Goal: Information Seeking & Learning: Learn about a topic

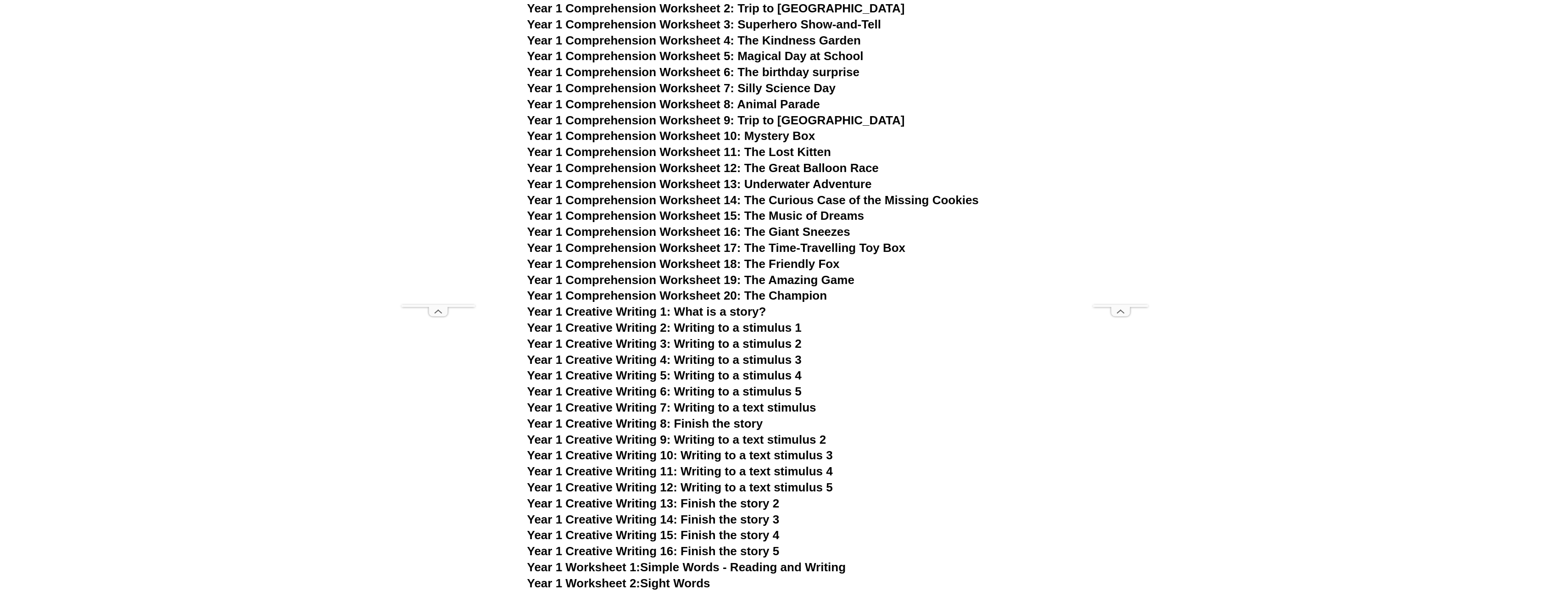
scroll to position [1298, 0]
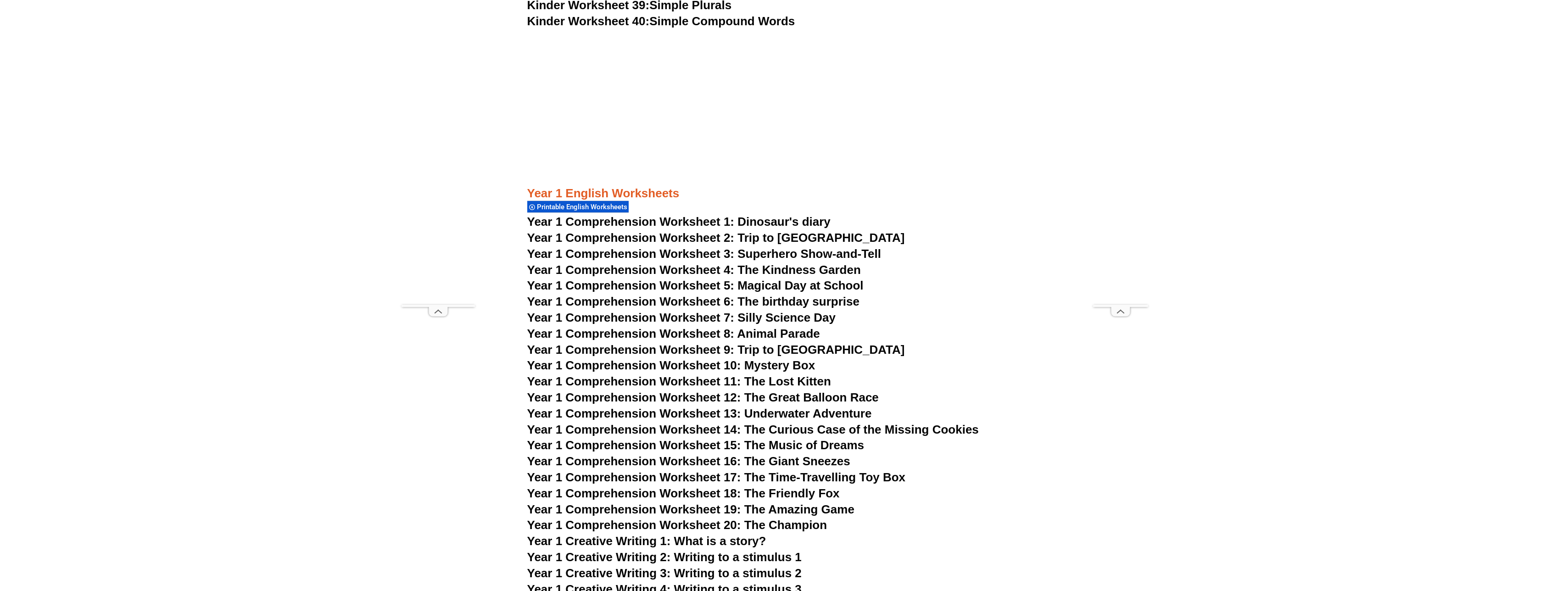
click at [547, 207] on span "Printable English Worksheets" at bounding box center [583, 207] width 93 height 9
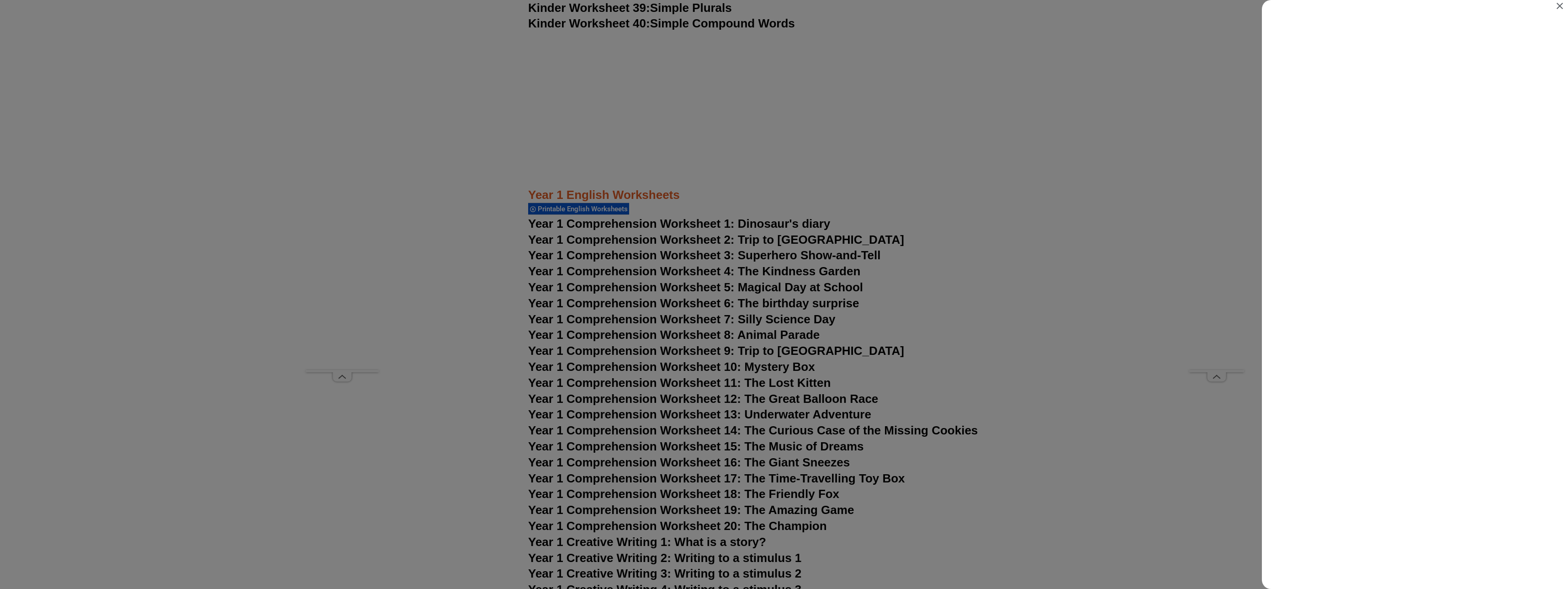
scroll to position [0, 0]
click at [1016, 355] on div "Search results for Printable English Worksheets" at bounding box center [784, 294] width 1568 height 589
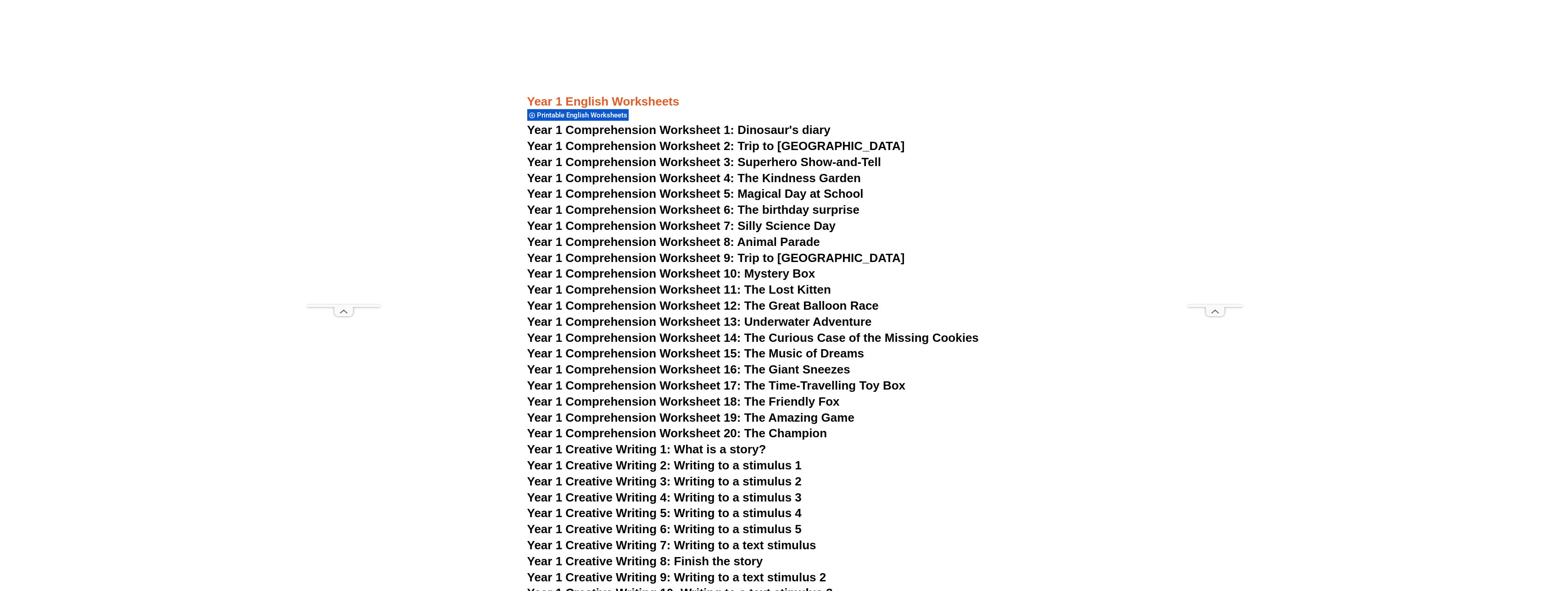
scroll to position [1527, 0]
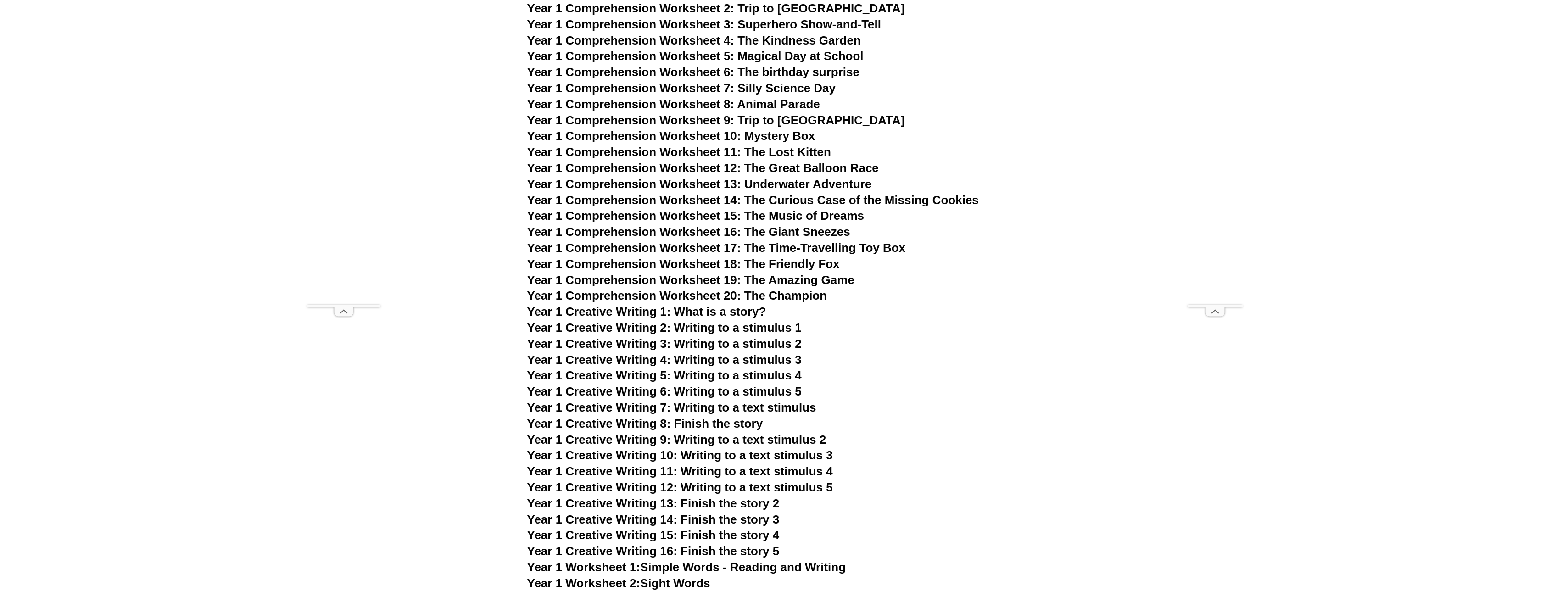
click at [723, 315] on span "Year 1 Creative Writing 1: What is a story?" at bounding box center [646, 311] width 239 height 14
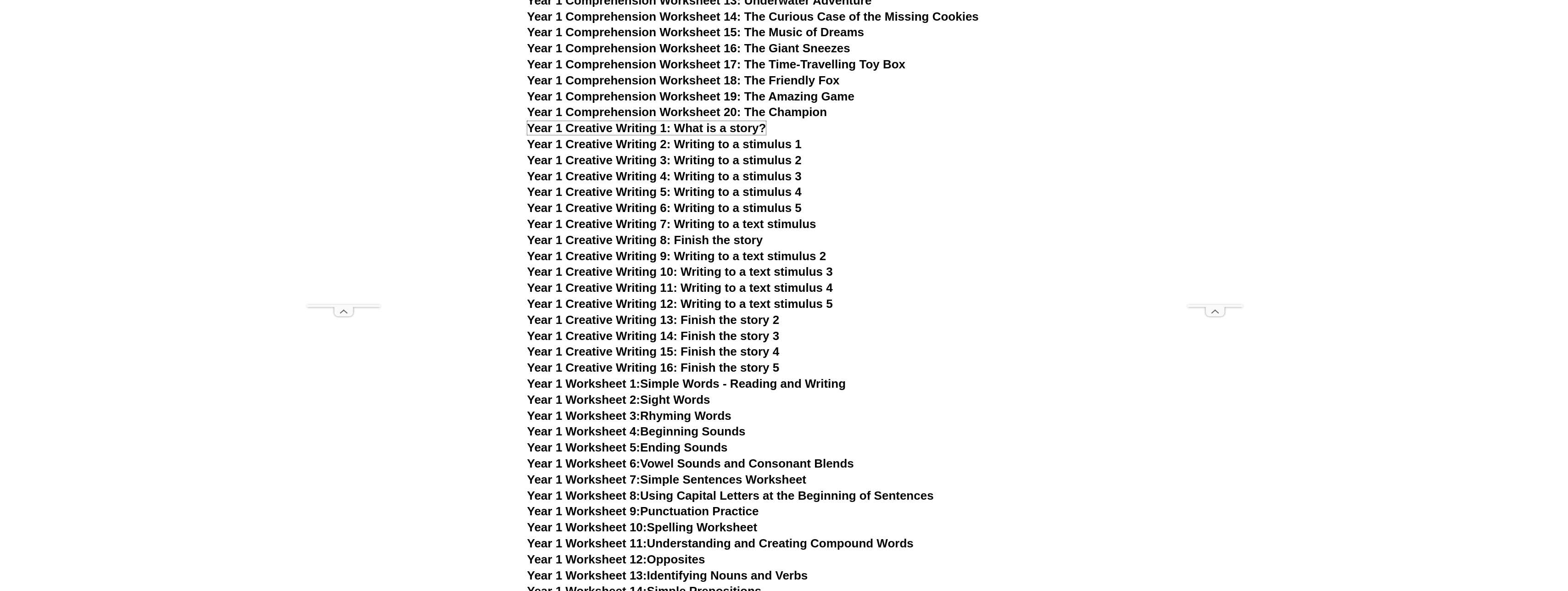
scroll to position [1802, 0]
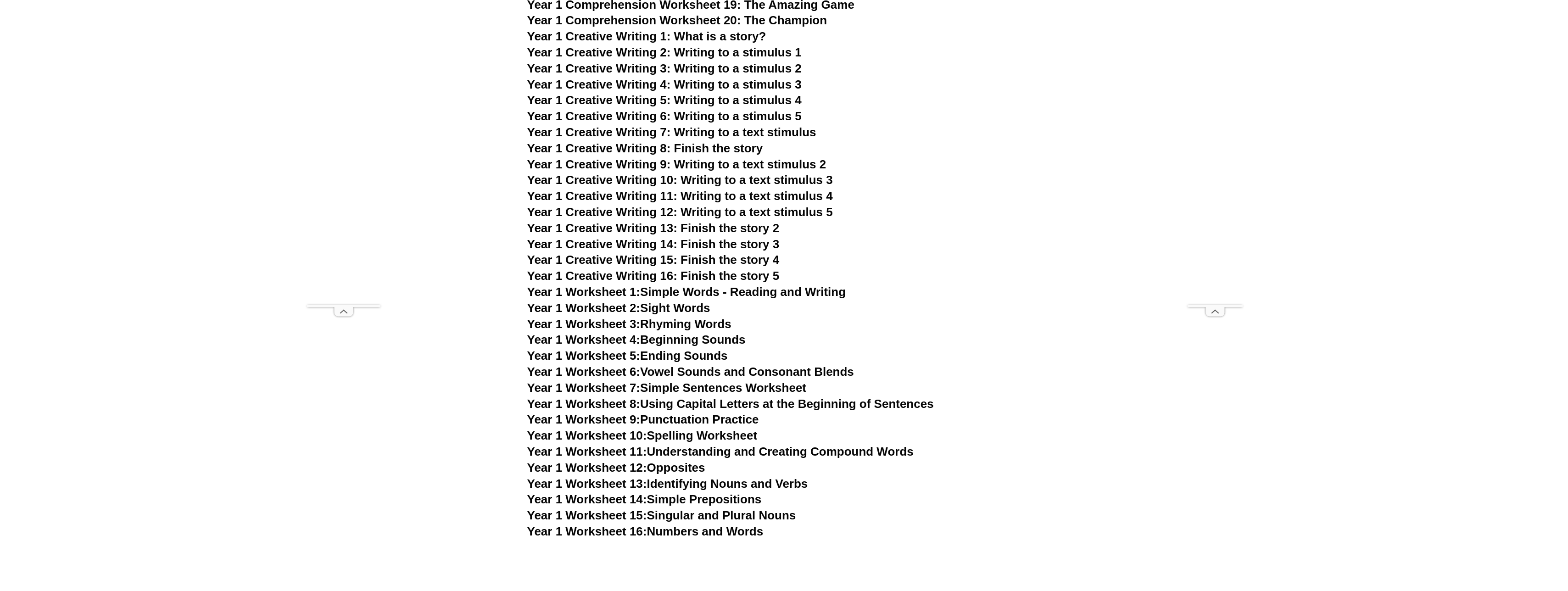
click at [710, 290] on link "Year 1 Worksheet 1: Simple Words - Reading and Writing" at bounding box center [686, 292] width 319 height 14
click at [693, 305] on link "Year 1 Worksheet 2: Sight Words" at bounding box center [618, 307] width 183 height 14
click at [672, 326] on link "Year 1 Worksheet 3: Rhyming Words" at bounding box center [629, 324] width 204 height 14
click at [710, 339] on link "Year 1 Worksheet 4: Beginning Sounds" at bounding box center [636, 339] width 218 height 14
click at [669, 352] on link "Year 1 Worksheet 5: Ending Sounds" at bounding box center [627, 355] width 201 height 14
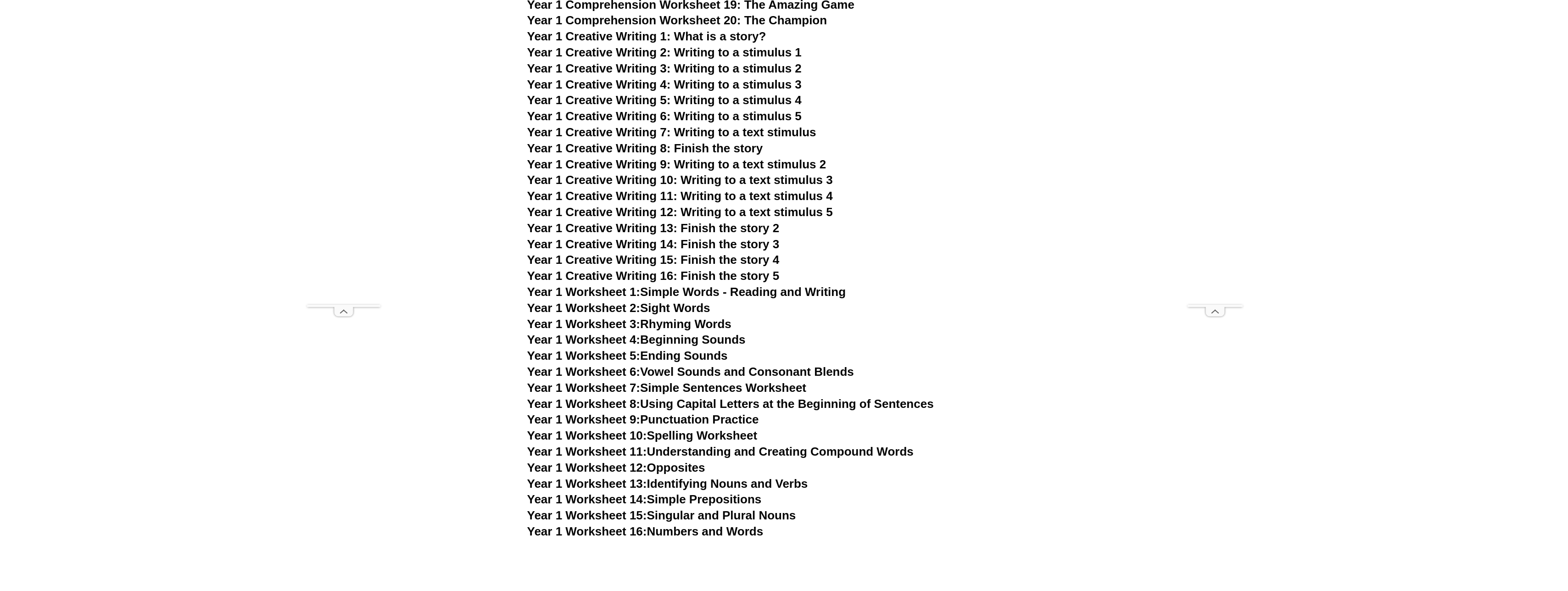
click at [729, 370] on link "Year 1 Worksheet 6: Vowel Sounds and Consonant Blends" at bounding box center [690, 372] width 326 height 14
click at [753, 385] on link "Year 1 Worksheet 7: Simple Sentences Worksheet" at bounding box center [666, 387] width 279 height 14
click at [738, 407] on link "Year 1 Worksheet 8: Using Capital Letters at the Beginning of Sentences" at bounding box center [730, 403] width 407 height 14
click at [735, 422] on link "Year 1 Worksheet 9: Punctuation Practice" at bounding box center [642, 419] width 232 height 14
click at [710, 434] on link "Year 1 Worksheet 10: Spelling Worksheet" at bounding box center [642, 435] width 230 height 14
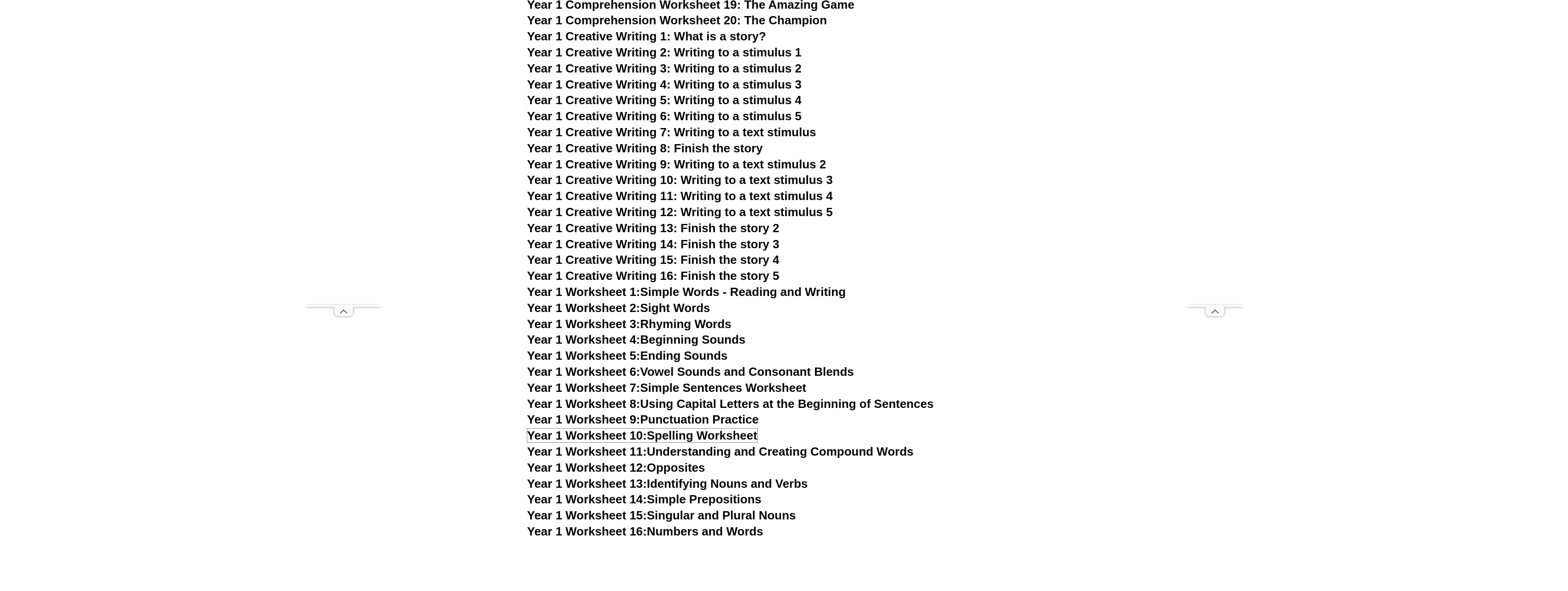
scroll to position [1848, 0]
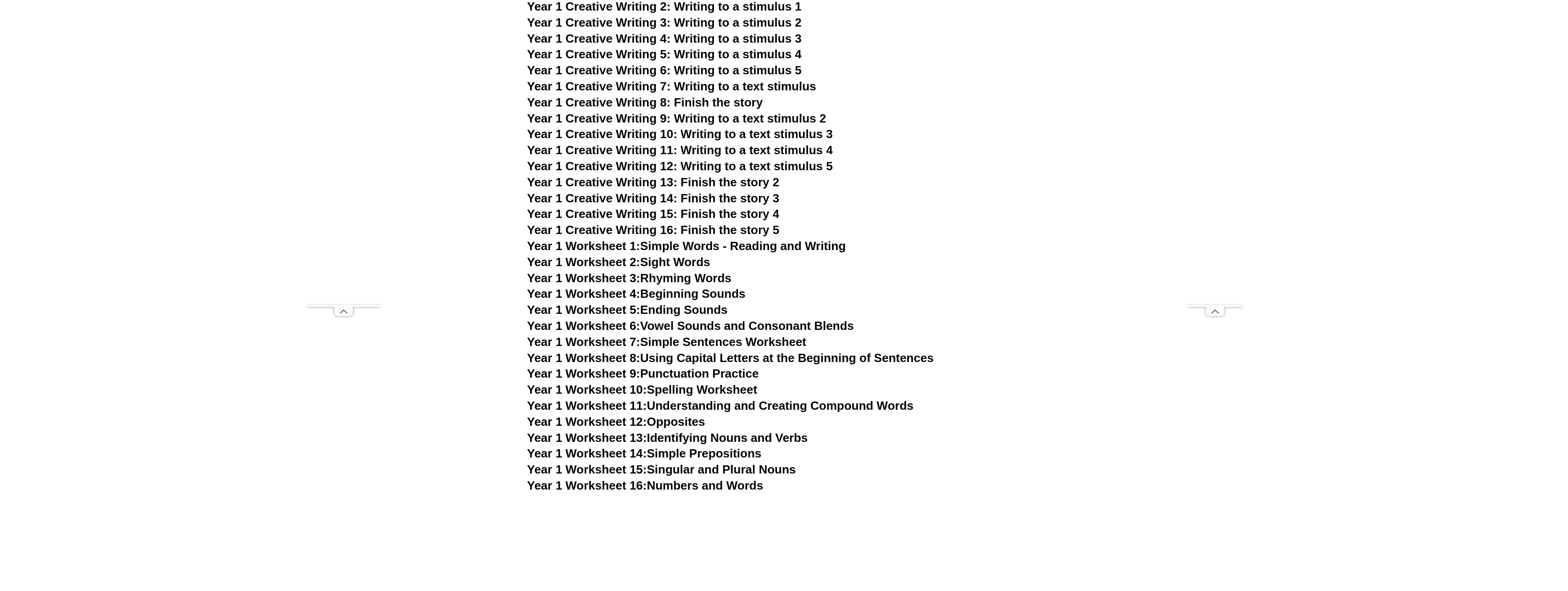
click at [711, 407] on link "Year 1 Worksheet 11: Understanding and Creating Compound Words" at bounding box center [720, 405] width 386 height 14
click at [690, 424] on link "Year 1 Worksheet 12: Opposites" at bounding box center [616, 422] width 178 height 14
click at [713, 439] on link "Year 1 Worksheet 13: Identifying Nouns and Verbs" at bounding box center [667, 438] width 281 height 14
click at [680, 459] on link "Year 1 Worksheet 14: Simple Prepositions" at bounding box center [644, 453] width 235 height 14
click at [724, 466] on link "Year 1 Worksheet 15: Singular and Plural Nouns" at bounding box center [661, 469] width 269 height 14
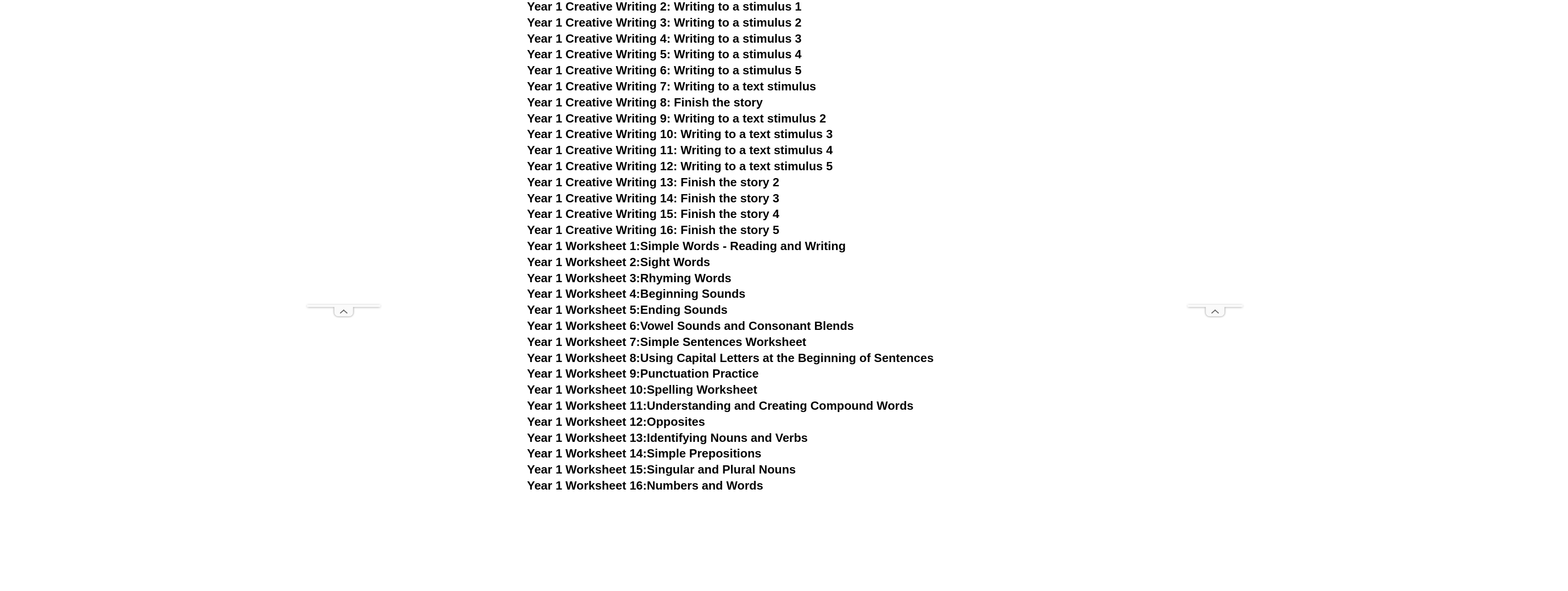
click at [714, 485] on link "Year 1 Worksheet 16: Numbers and Words" at bounding box center [645, 485] width 237 height 14
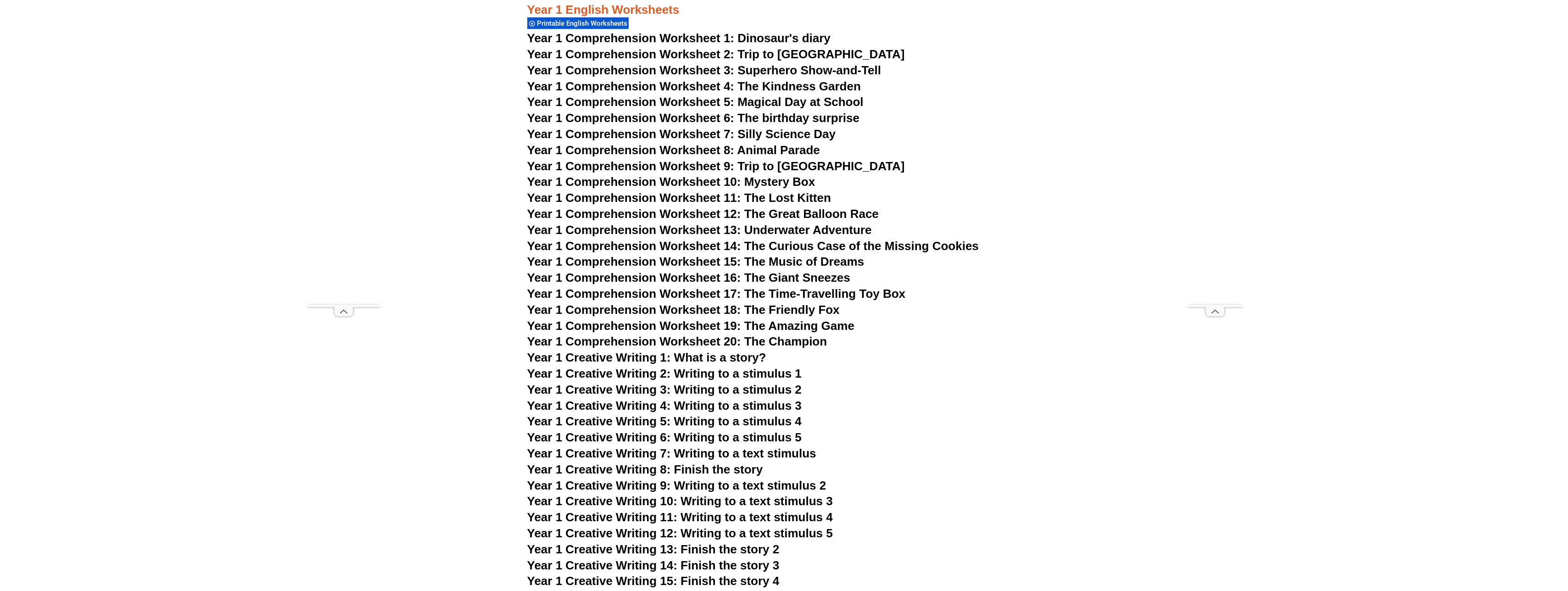
scroll to position [1435, 0]
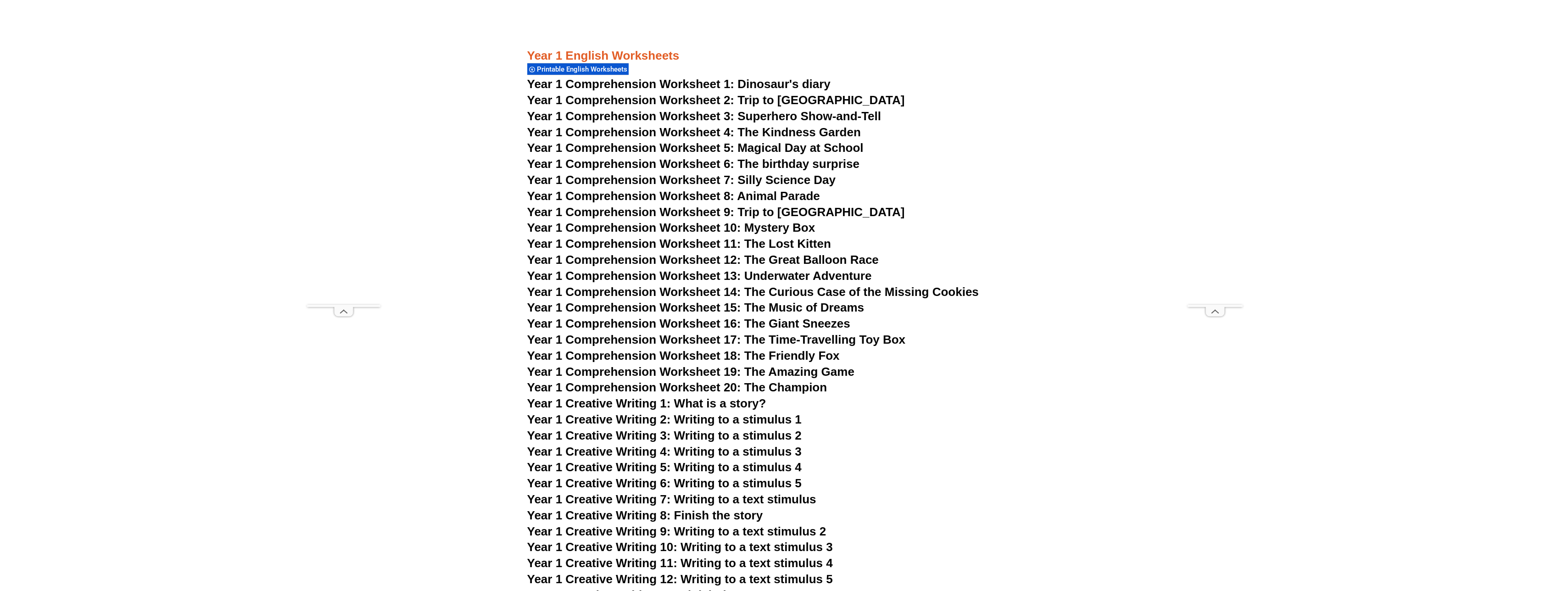
click at [707, 133] on span "Year 1 Comprehension Worksheet 4: The Kindness Garden" at bounding box center [694, 132] width 334 height 14
click at [761, 147] on span "Year 1 Comprehension Worksheet 5: Magical Day at School" at bounding box center [695, 147] width 336 height 14
click at [779, 163] on span "Year 1 Comprehension Worksheet 6: The birthday surprise" at bounding box center [693, 164] width 332 height 14
click at [784, 179] on span "Year 1 Comprehension Worksheet 7: Silly Science Day" at bounding box center [681, 180] width 309 height 14
click at [786, 202] on span "Year 1 Comprehension Worksheet 8: Animal Parade" at bounding box center [673, 196] width 293 height 14
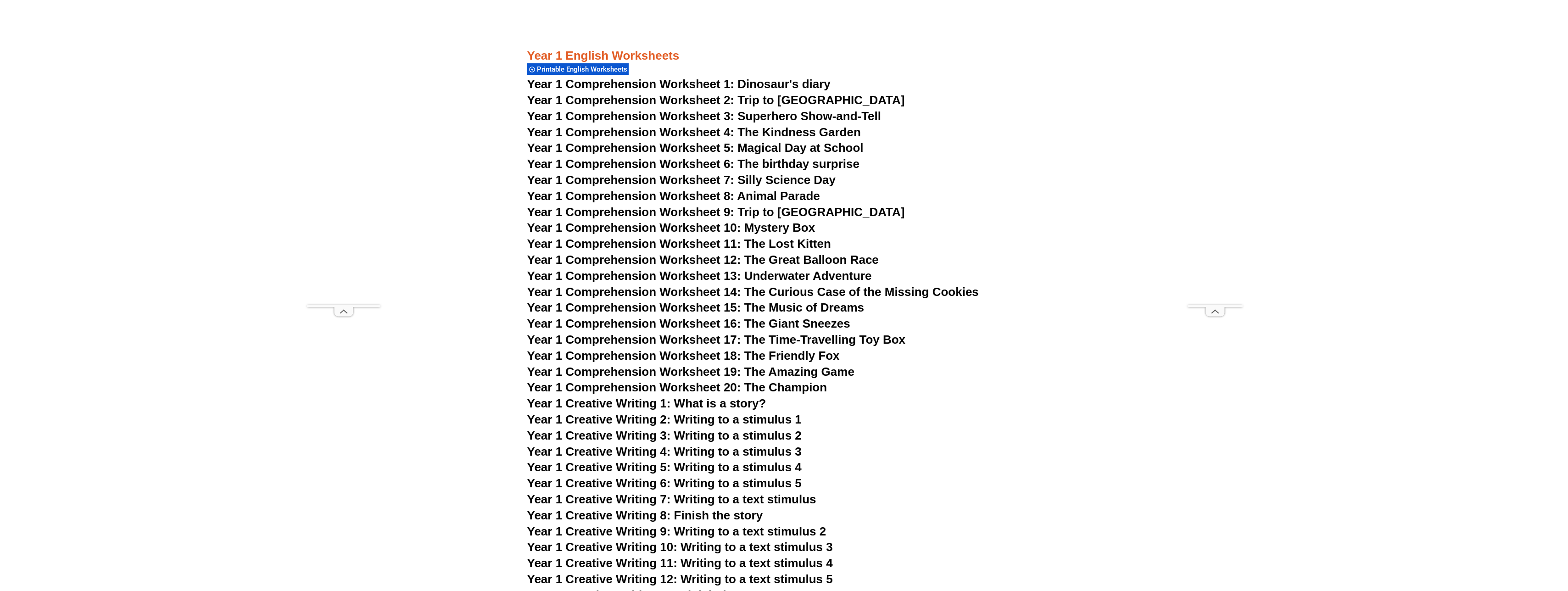
click at [800, 213] on span "Year 1 Comprehension Worksheet 9: Trip to [GEOGRAPHIC_DATA]" at bounding box center [716, 212] width 378 height 14
click at [777, 227] on span "Year 1 Comprehension Worksheet 10: Mystery Box" at bounding box center [671, 227] width 288 height 14
click at [764, 246] on span "Year 1 Comprehension Worksheet 11: The Lost Kitten" at bounding box center [679, 243] width 304 height 14
click at [818, 262] on span "Year 1 Comprehension Worksheet 12: The Great Balloon Race" at bounding box center [702, 260] width 352 height 14
click at [830, 277] on span "Year 1 Comprehension Worksheet 13: Underwater Adventure" at bounding box center [699, 276] width 345 height 14
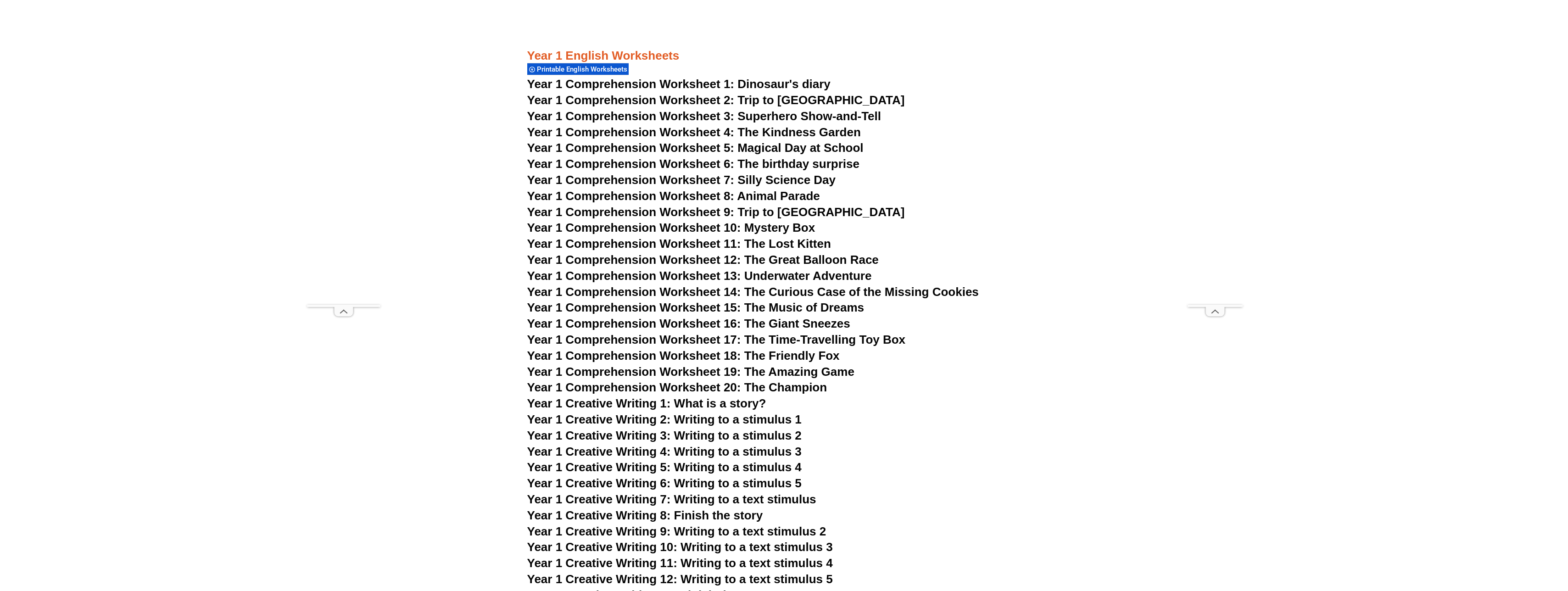
click at [853, 299] on h3 "Year 1 Comprehension Worksheet 14: The Curious Case of the Missing Cookies" at bounding box center [784, 292] width 514 height 16
click at [878, 290] on span "Year 1 Comprehension Worksheet 14: The Curious Case of the Missing Cookies" at bounding box center [753, 292] width 452 height 14
click at [851, 309] on span "Year 1 Comprehension Worksheet 15: The Music of Dreams" at bounding box center [696, 307] width 337 height 14
click at [758, 325] on span "Year 1 Comprehension Worksheet 16: The Giant Sneezes" at bounding box center [688, 323] width 323 height 14
click at [825, 341] on span "Year 1 Comprehension Worksheet 17: The Time-Travelling Toy Box" at bounding box center [716, 339] width 378 height 14
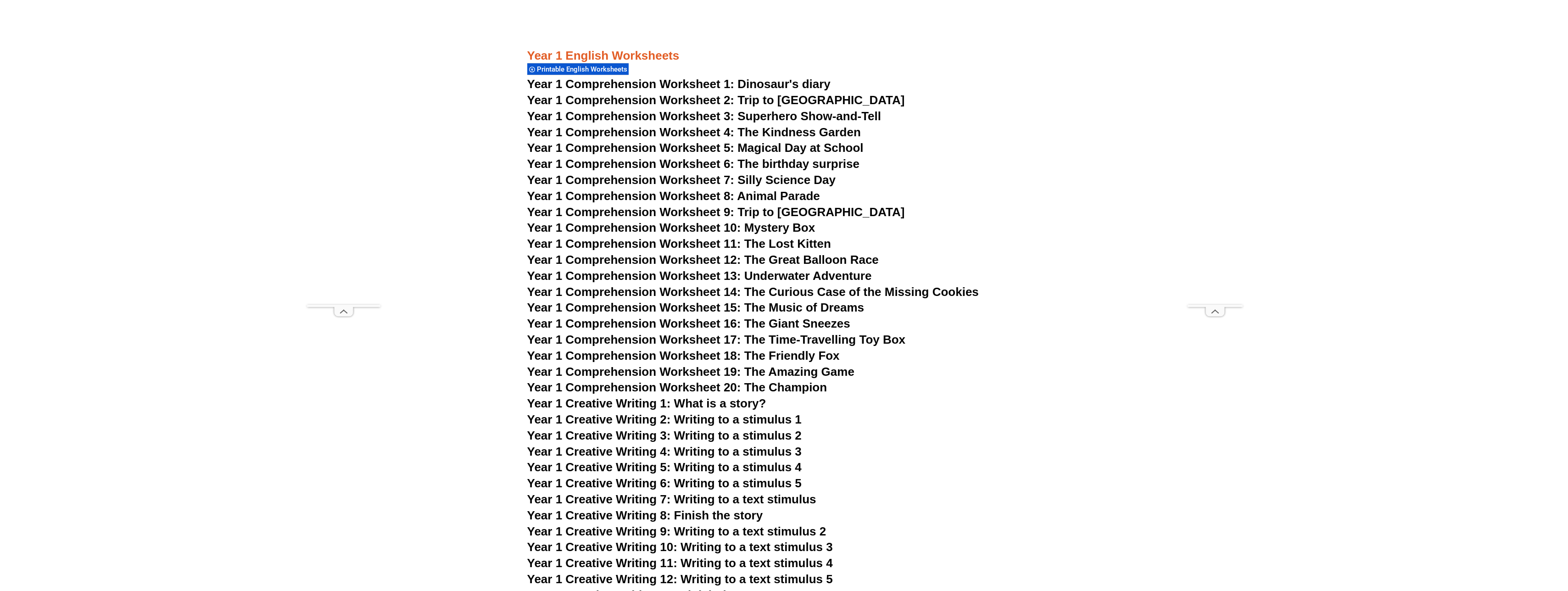
click at [768, 359] on span "Year 1 Comprehension Worksheet 18: The Friendly Fox" at bounding box center [683, 355] width 312 height 14
click at [823, 375] on span "Year 1 Comprehension Worksheet 19: The Amazing Game" at bounding box center [690, 372] width 327 height 14
click at [809, 391] on span "Year 1 Comprehension Worksheet 20: The Champion" at bounding box center [677, 387] width 300 height 14
